Goal: Find specific page/section: Find specific page/section

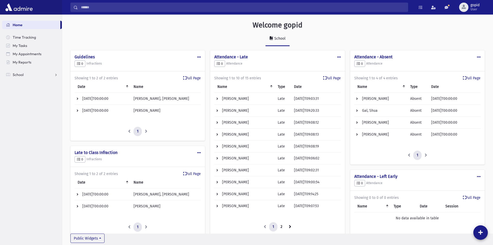
click at [252, 97] on td "[PERSON_NAME]" at bounding box center [244, 99] width 60 height 12
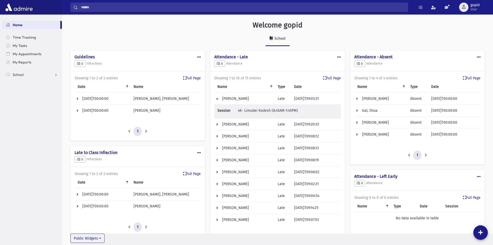
click at [244, 122] on td "[PERSON_NAME]" at bounding box center [244, 124] width 60 height 12
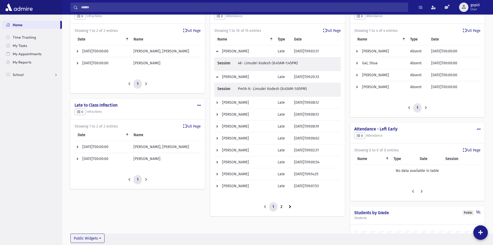
scroll to position [52, 0]
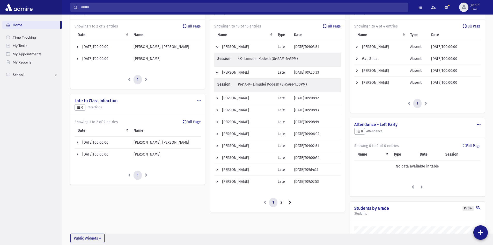
click at [239, 97] on td "[PERSON_NAME]" at bounding box center [244, 98] width 60 height 12
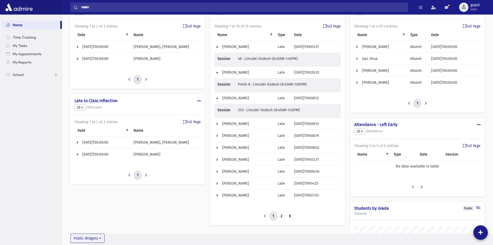
click at [235, 124] on td "[PERSON_NAME]" at bounding box center [244, 124] width 60 height 12
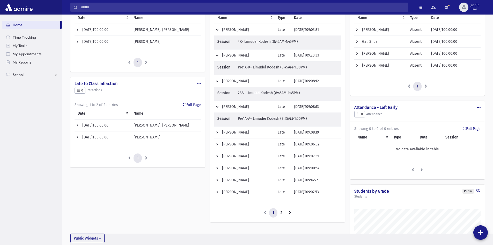
scroll to position [78, 0]
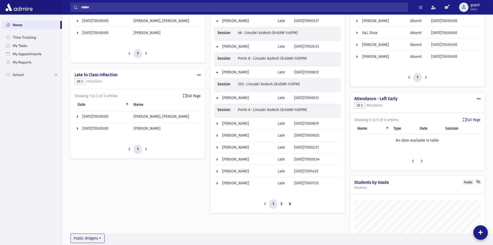
click at [248, 148] on td "[PERSON_NAME]" at bounding box center [244, 147] width 60 height 12
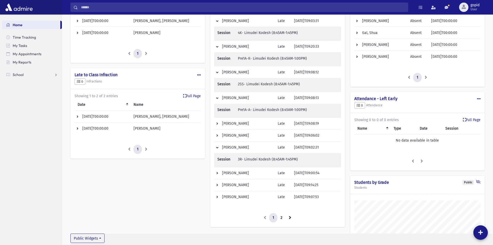
click at [218, 147] on td "[PERSON_NAME]" at bounding box center [244, 147] width 60 height 12
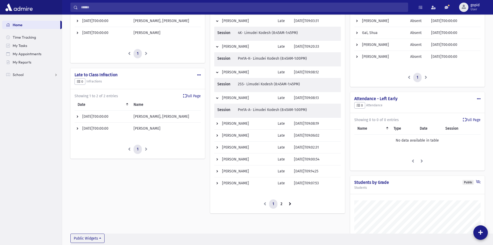
click at [217, 97] on td "[PERSON_NAME]" at bounding box center [244, 98] width 60 height 12
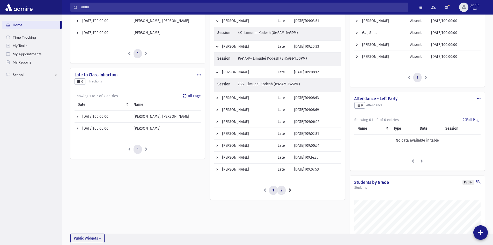
click at [280, 187] on link "2" at bounding box center [281, 189] width 9 height 9
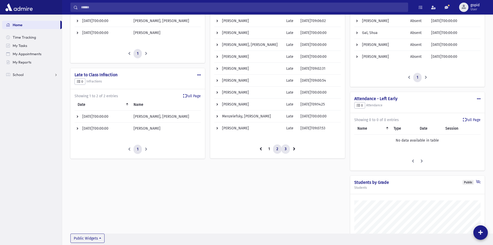
click at [287, 149] on link "3" at bounding box center [285, 148] width 9 height 9
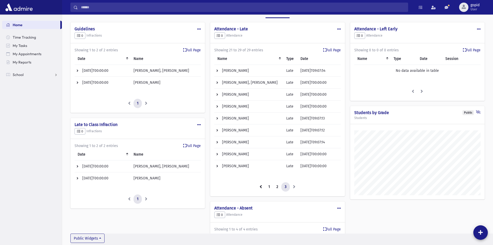
scroll to position [26, 0]
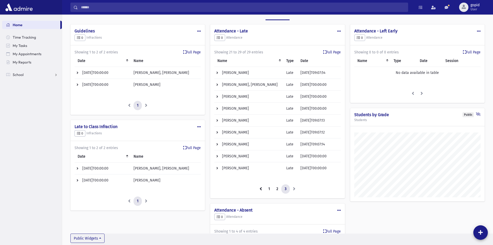
click at [237, 169] on td "[PERSON_NAME]" at bounding box center [248, 168] width 69 height 12
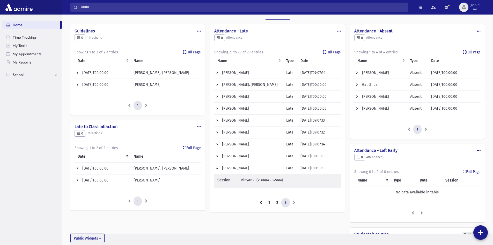
click at [238, 162] on td "[PERSON_NAME]" at bounding box center [248, 168] width 69 height 12
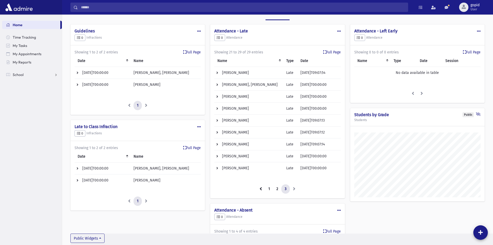
click at [238, 155] on td "[PERSON_NAME]" at bounding box center [248, 156] width 69 height 12
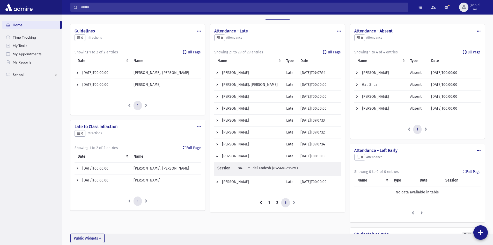
click at [238, 143] on td "[PERSON_NAME]" at bounding box center [248, 144] width 69 height 12
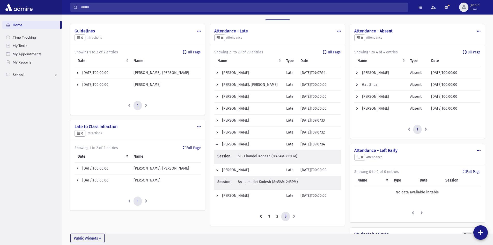
click at [219, 144] on td "[PERSON_NAME]" at bounding box center [248, 144] width 69 height 12
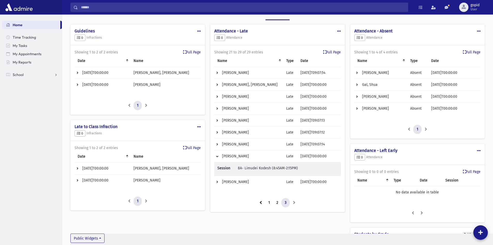
click at [218, 154] on td "[PERSON_NAME]" at bounding box center [248, 156] width 69 height 12
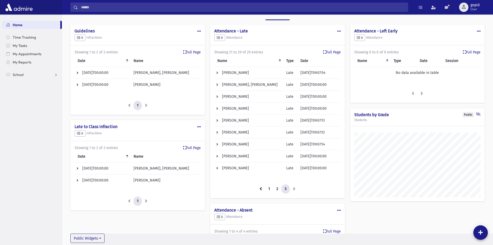
drag, startPoint x: 242, startPoint y: 174, endPoint x: 243, endPoint y: 170, distance: 3.8
click at [242, 173] on div "Name Type Date Session [PERSON_NAME] Late [DATE]T09:07:54 6A- Limudei Kodesh (8…" at bounding box center [277, 116] width 126 height 123
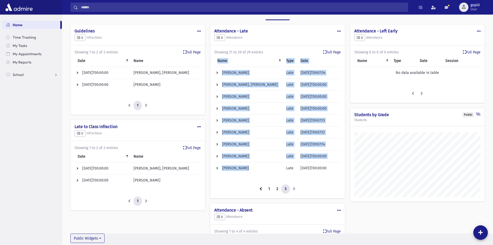
click at [244, 169] on td "[PERSON_NAME]" at bounding box center [248, 168] width 69 height 12
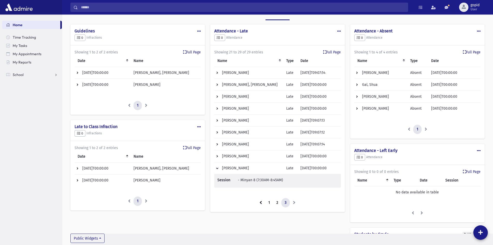
scroll to position [359, 431]
drag, startPoint x: 296, startPoint y: 201, endPoint x: 290, endPoint y: 202, distance: 5.9
click at [295, 201] on li at bounding box center [294, 202] width 9 height 9
click at [277, 203] on link "2" at bounding box center [277, 202] width 9 height 9
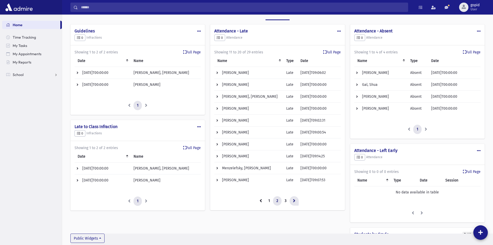
click at [292, 200] on link at bounding box center [294, 200] width 9 height 9
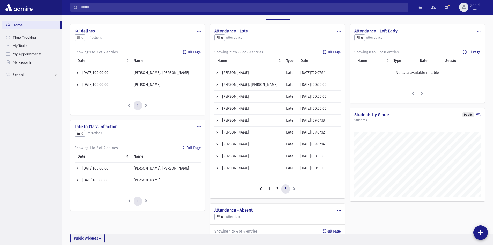
click at [294, 189] on li at bounding box center [294, 188] width 9 height 9
click at [327, 182] on div "Showing 21 to 29 of 29 entries Name Type Date Session [PERSON_NAME] Late [DATE]…" at bounding box center [277, 121] width 126 height 144
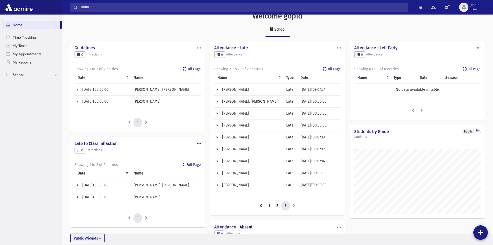
scroll to position [0, 0]
